Goal: Obtain resource: Download file/media

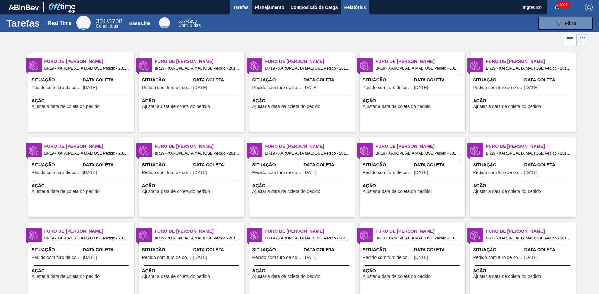
click at [355, 7] on span "Relatórios" at bounding box center [356, 8] width 22 height 8
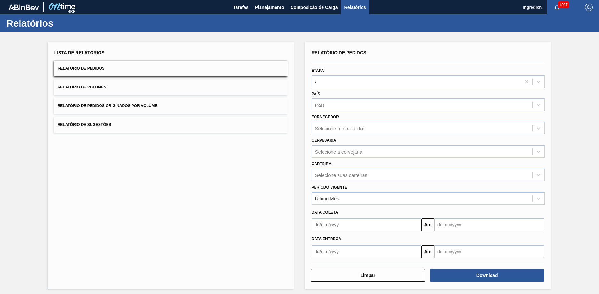
type input "Aguardando Faturamento"
type input "Xarope"
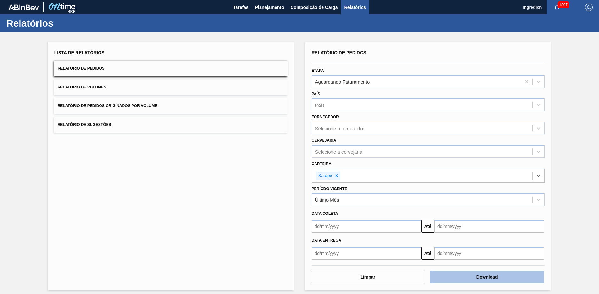
click at [486, 277] on button "Download" at bounding box center [487, 276] width 114 height 13
